Goal: Transaction & Acquisition: Purchase product/service

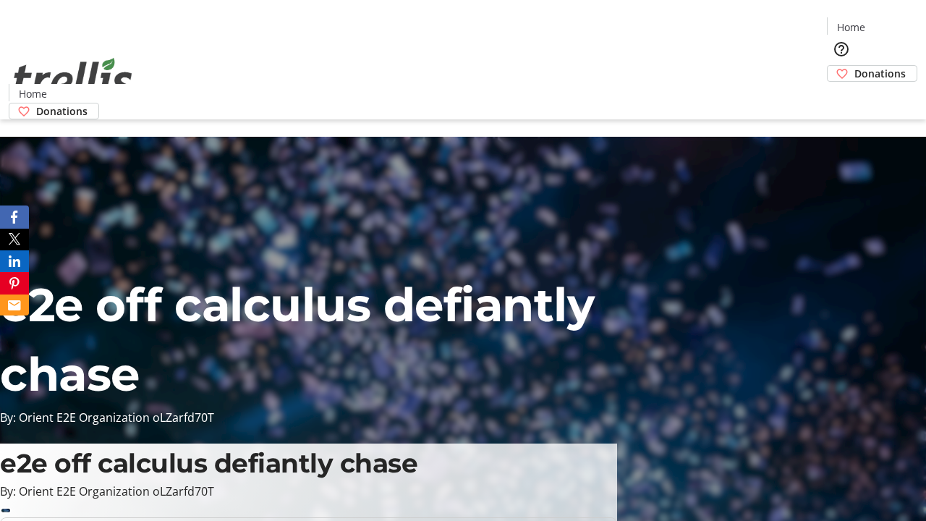
click at [854, 66] on span "Donations" at bounding box center [879, 73] width 51 height 15
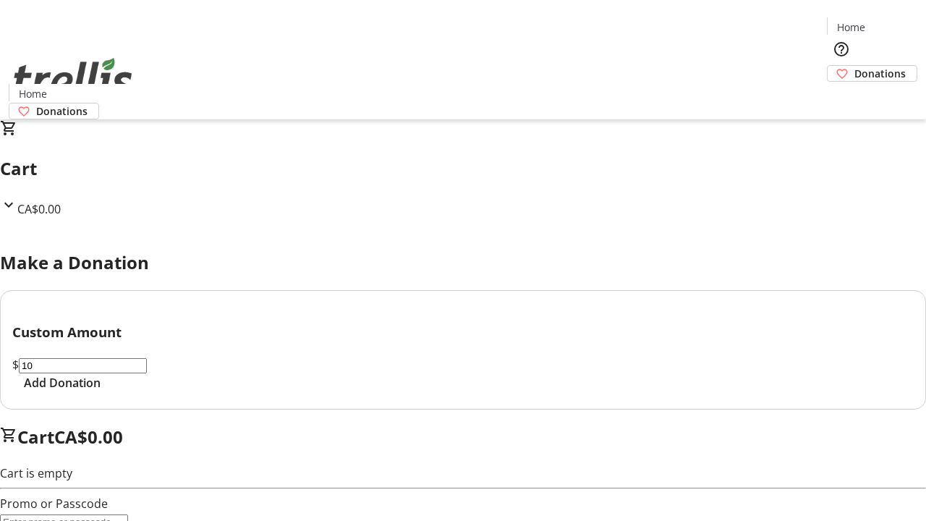
click at [101, 391] on span "Add Donation" at bounding box center [62, 382] width 77 height 17
